Goal: Navigation & Orientation: Find specific page/section

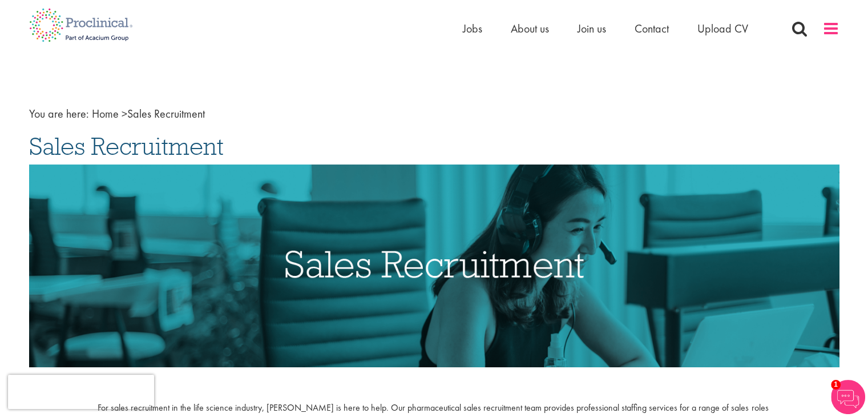
click at [829, 30] on span at bounding box center [831, 28] width 17 height 17
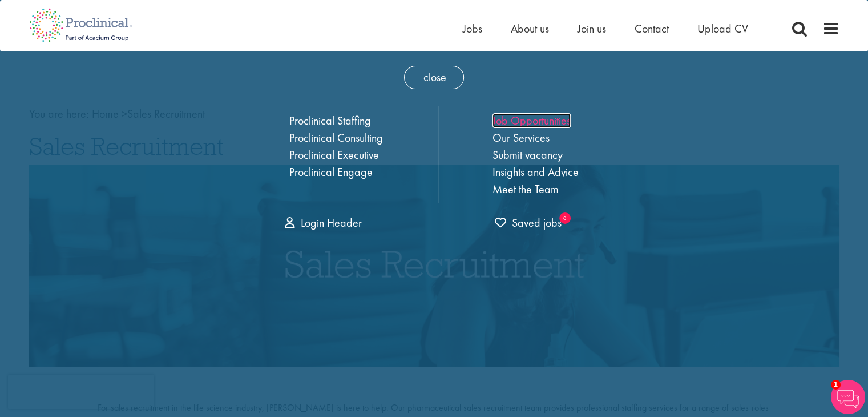
click at [549, 118] on link "Job Opportunities" at bounding box center [532, 120] width 78 height 15
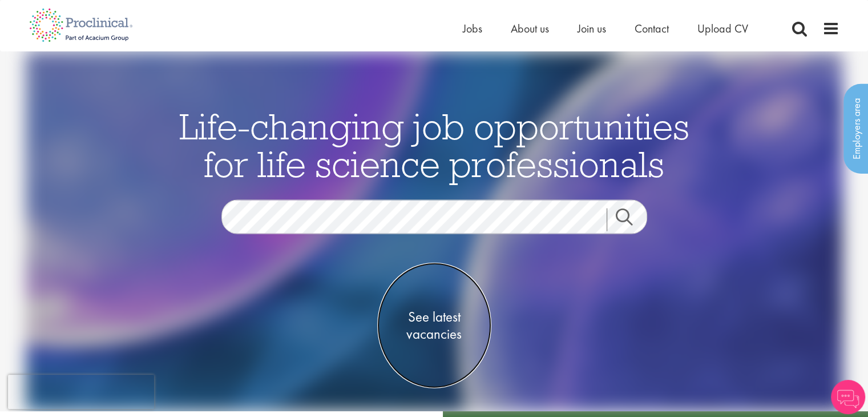
click at [442, 315] on span "See latest vacancies" at bounding box center [434, 325] width 114 height 34
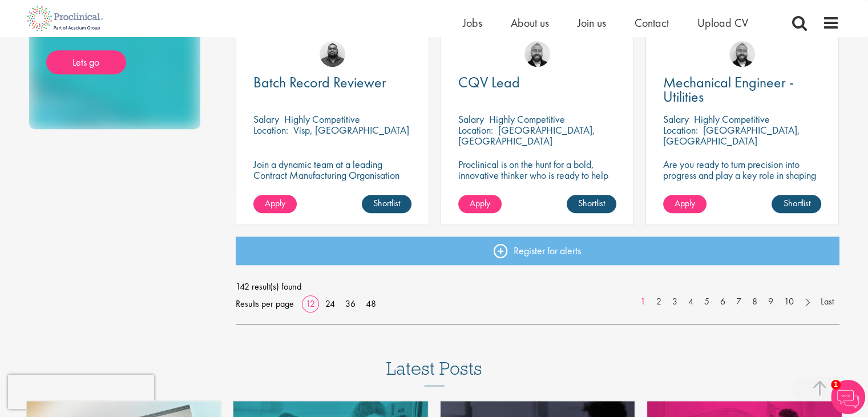
scroll to position [856, 0]
